Goal: Communication & Community: Answer question/provide support

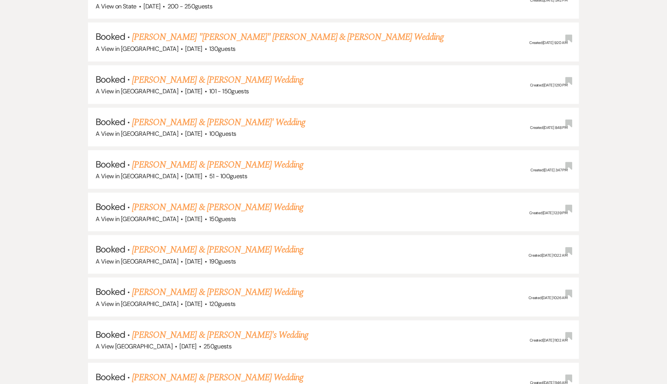
scroll to position [3312, 0]
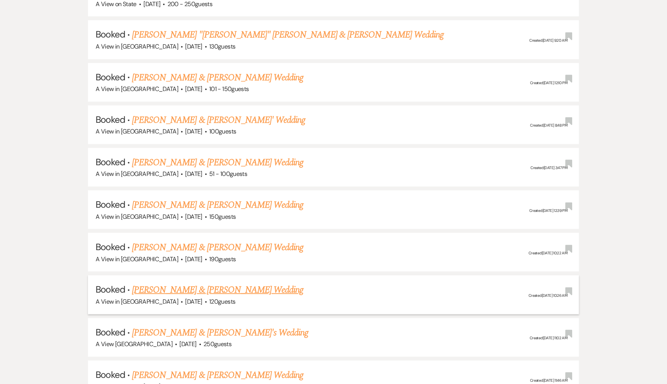
click at [196, 283] on link "[PERSON_NAME] & [PERSON_NAME] Wedding" at bounding box center [217, 290] width 171 height 14
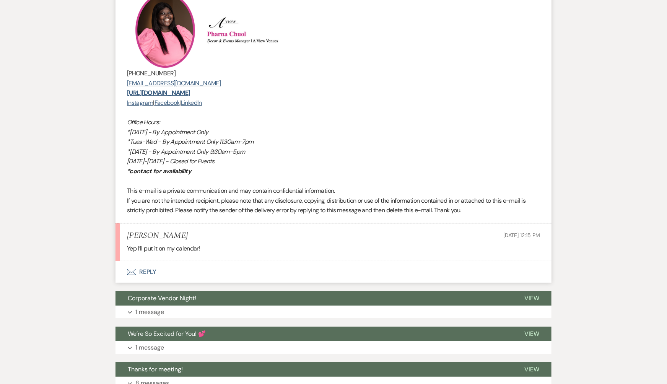
scroll to position [1382, 0]
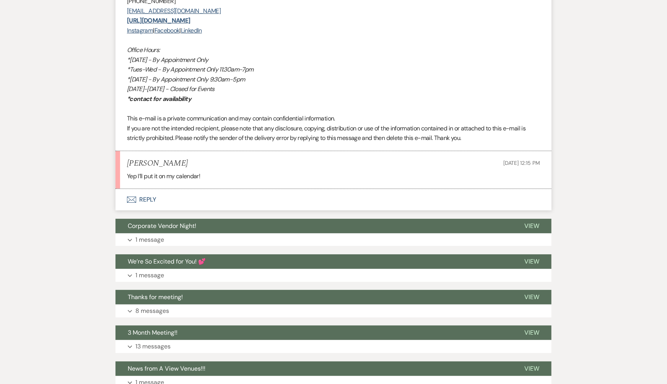
click at [144, 200] on button "Envelope Reply" at bounding box center [333, 199] width 436 height 21
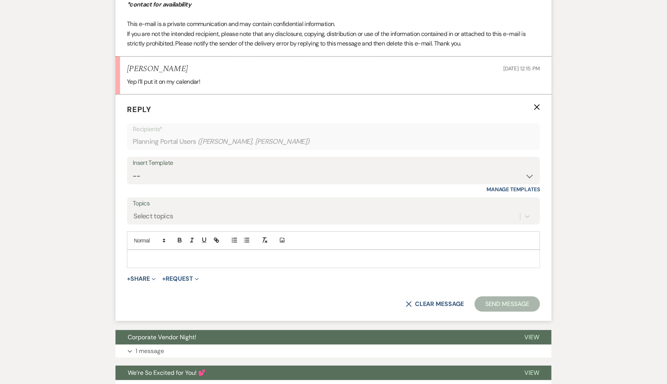
scroll to position [1490, 0]
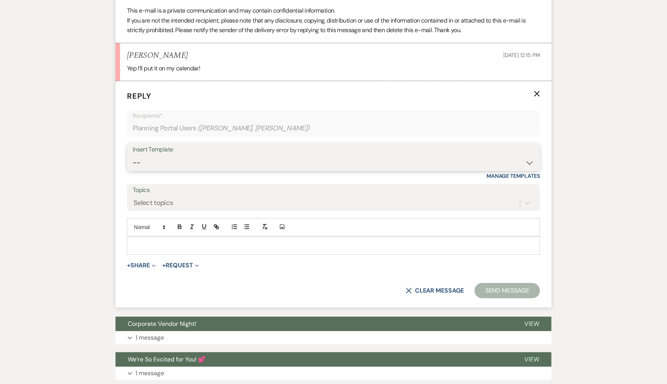
click at [175, 155] on select "-- Tour Confirmation Contract (Pre-Booked Leads) Out of office Inquiry Email Al…" at bounding box center [333, 162] width 401 height 15
select select "3703"
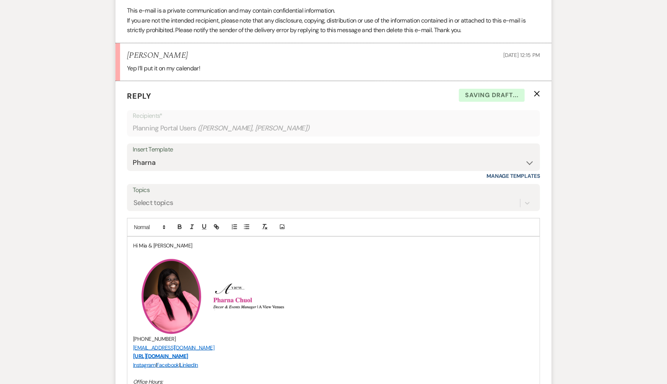
click at [171, 247] on p "Hi Mia & [PERSON_NAME]" at bounding box center [333, 245] width 401 height 8
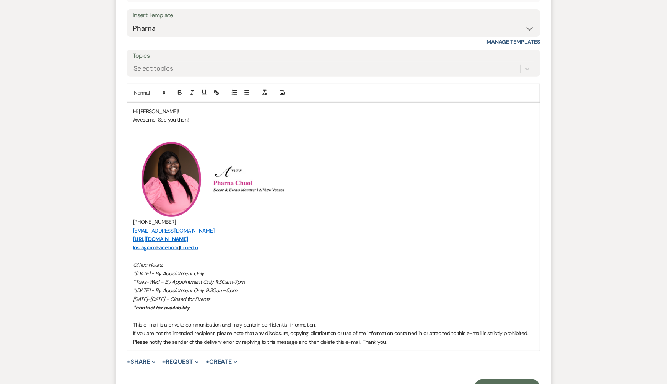
scroll to position [1637, 0]
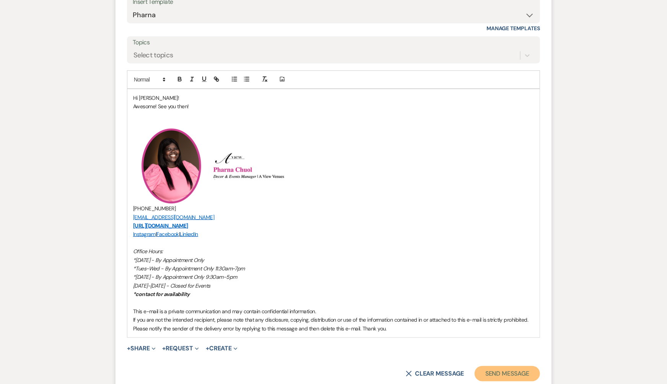
click at [488, 373] on button "Send Message" at bounding box center [506, 373] width 65 height 15
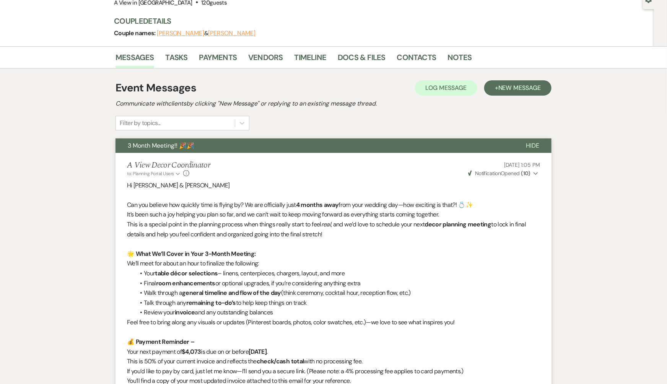
scroll to position [79, 0]
click at [422, 55] on link "Contacts" at bounding box center [416, 60] width 39 height 17
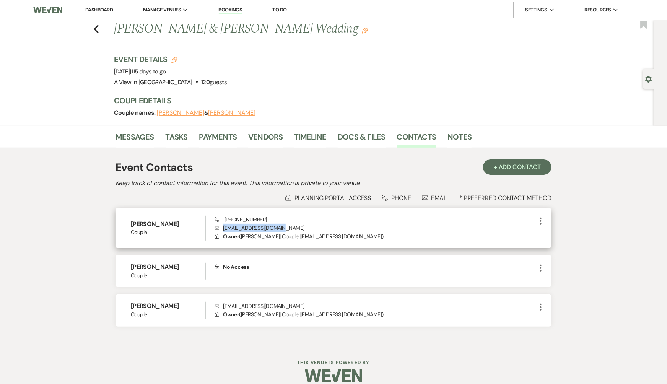
drag, startPoint x: 286, startPoint y: 226, endPoint x: 225, endPoint y: 227, distance: 60.8
click at [225, 227] on p "Envelope [EMAIL_ADDRESS][DOMAIN_NAME]" at bounding box center [374, 228] width 321 height 8
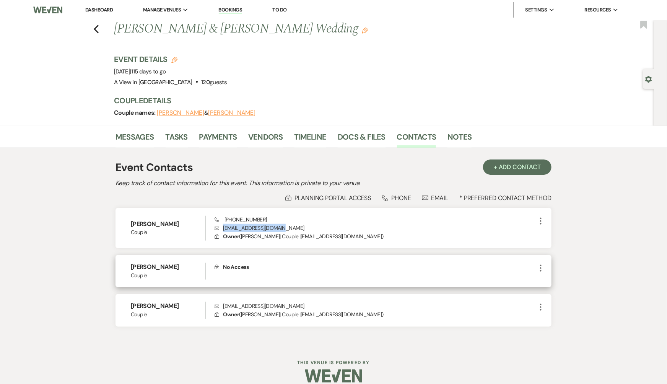
copy p "[EMAIL_ADDRESS][DOMAIN_NAME]"
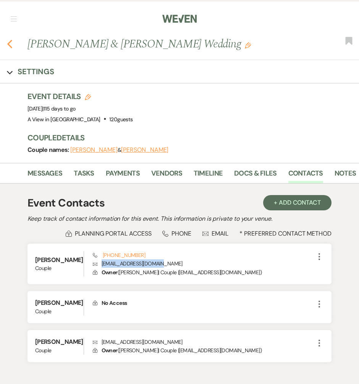
click at [7, 45] on icon "Previous" at bounding box center [10, 43] width 6 height 9
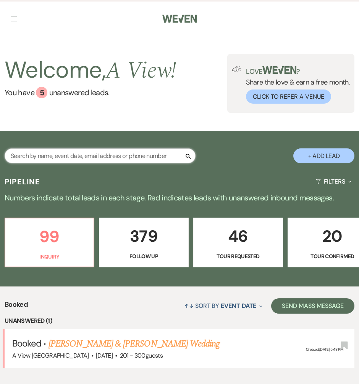
click at [101, 153] on input "text" at bounding box center [100, 155] width 191 height 15
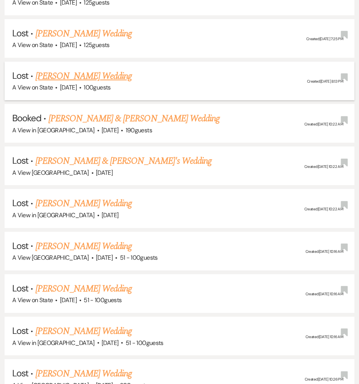
scroll to position [957, 0]
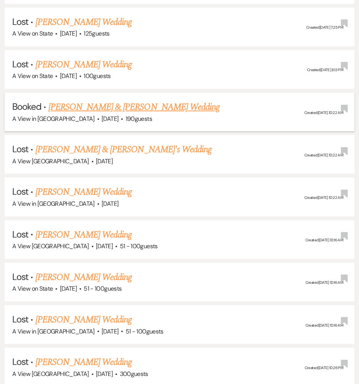
type input "[PERSON_NAME]"
click at [144, 100] on link "[PERSON_NAME] & [PERSON_NAME] Wedding" at bounding box center [134, 107] width 171 height 14
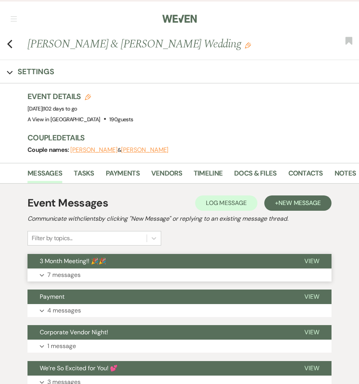
click at [153, 254] on button "3 Month Meeting!! 🎉🎉" at bounding box center [160, 261] width 265 height 15
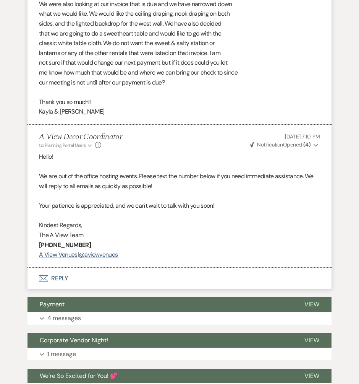
scroll to position [1730, 0]
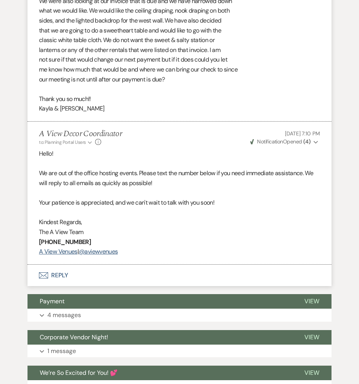
click at [72, 274] on button "Envelope Reply" at bounding box center [180, 275] width 304 height 21
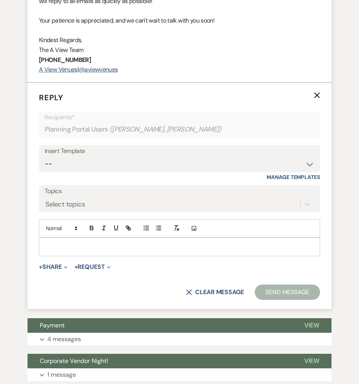
scroll to position [1912, 0]
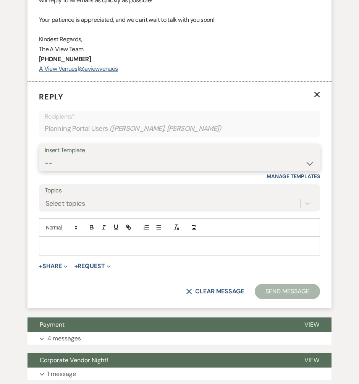
click at [131, 157] on select "-- Tour Confirmation Contract (Pre-Booked Leads) Out of office Inquiry Email Al…" at bounding box center [180, 163] width 270 height 15
select select "3703"
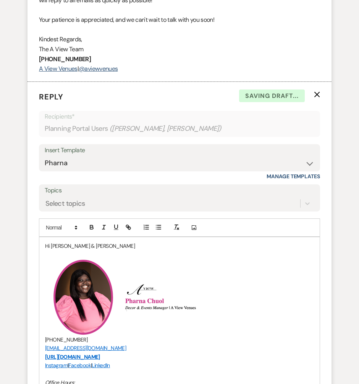
click at [89, 242] on p "Hi [PERSON_NAME] & [PERSON_NAME]" at bounding box center [179, 246] width 269 height 8
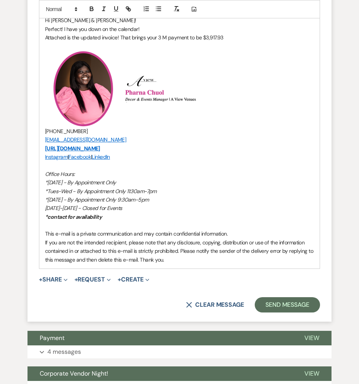
scroll to position [2147, 0]
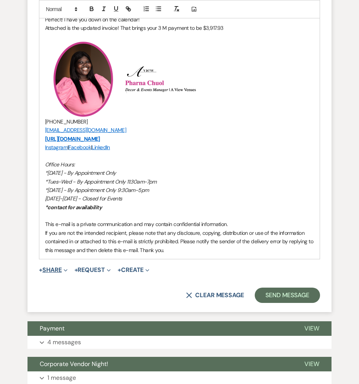
click at [60, 269] on button "+ Share Expand" at bounding box center [53, 270] width 29 height 6
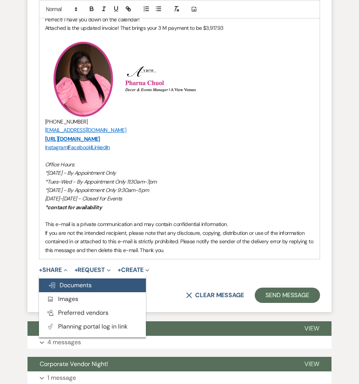
click at [68, 281] on span "Doc Upload Documents" at bounding box center [70, 285] width 44 height 8
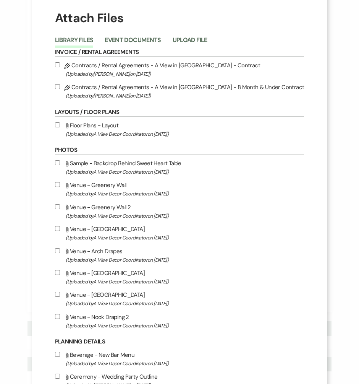
scroll to position [21, 0]
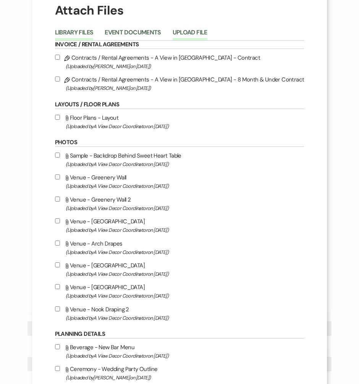
click at [203, 37] on button "Upload File" at bounding box center [190, 34] width 35 height 11
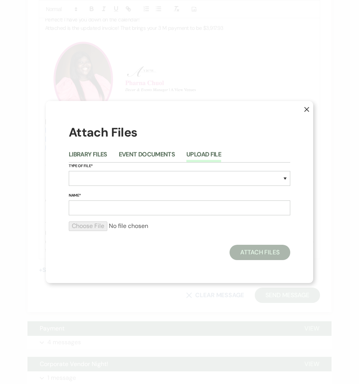
scroll to position [0, 0]
click at [150, 181] on select "Special Event Insurance Vendor Certificate of Insurance Contracts / Rental Agre…" at bounding box center [180, 178] width 222 height 15
select select "22"
click at [105, 208] on input "Name*" at bounding box center [180, 207] width 222 height 15
type input "3 Month Invoice"
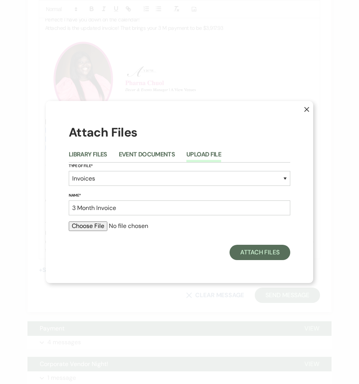
click at [104, 229] on input "file" at bounding box center [180, 225] width 222 height 9
type input "C:\fakepath\[PERSON_NAME] 3 M .pdf"
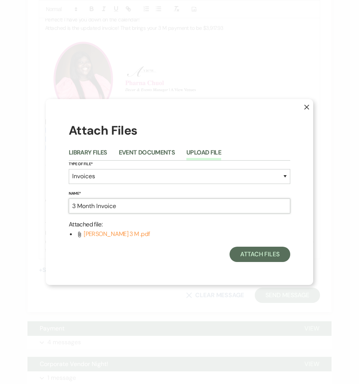
click at [148, 204] on input "3 Month Invoice" at bounding box center [180, 205] width 222 height 15
type input "3 Month Invoice update"
click at [256, 260] on button "Attach Files" at bounding box center [260, 254] width 61 height 15
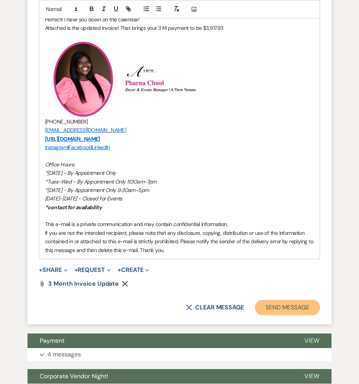
click at [260, 306] on button "Send Message" at bounding box center [287, 307] width 65 height 15
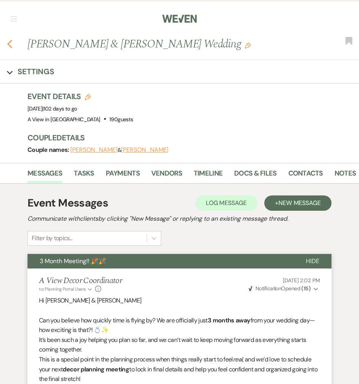
click at [11, 45] on icon "Previous" at bounding box center [10, 43] width 6 height 9
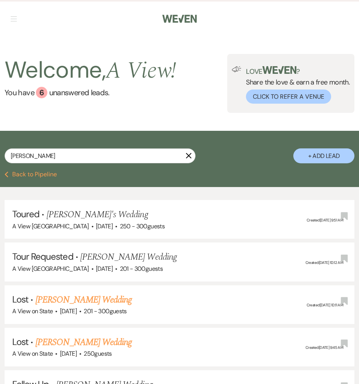
click at [37, 172] on button "Previous Back to Pipeline" at bounding box center [31, 174] width 52 height 6
